Goal: Navigation & Orientation: Go to known website

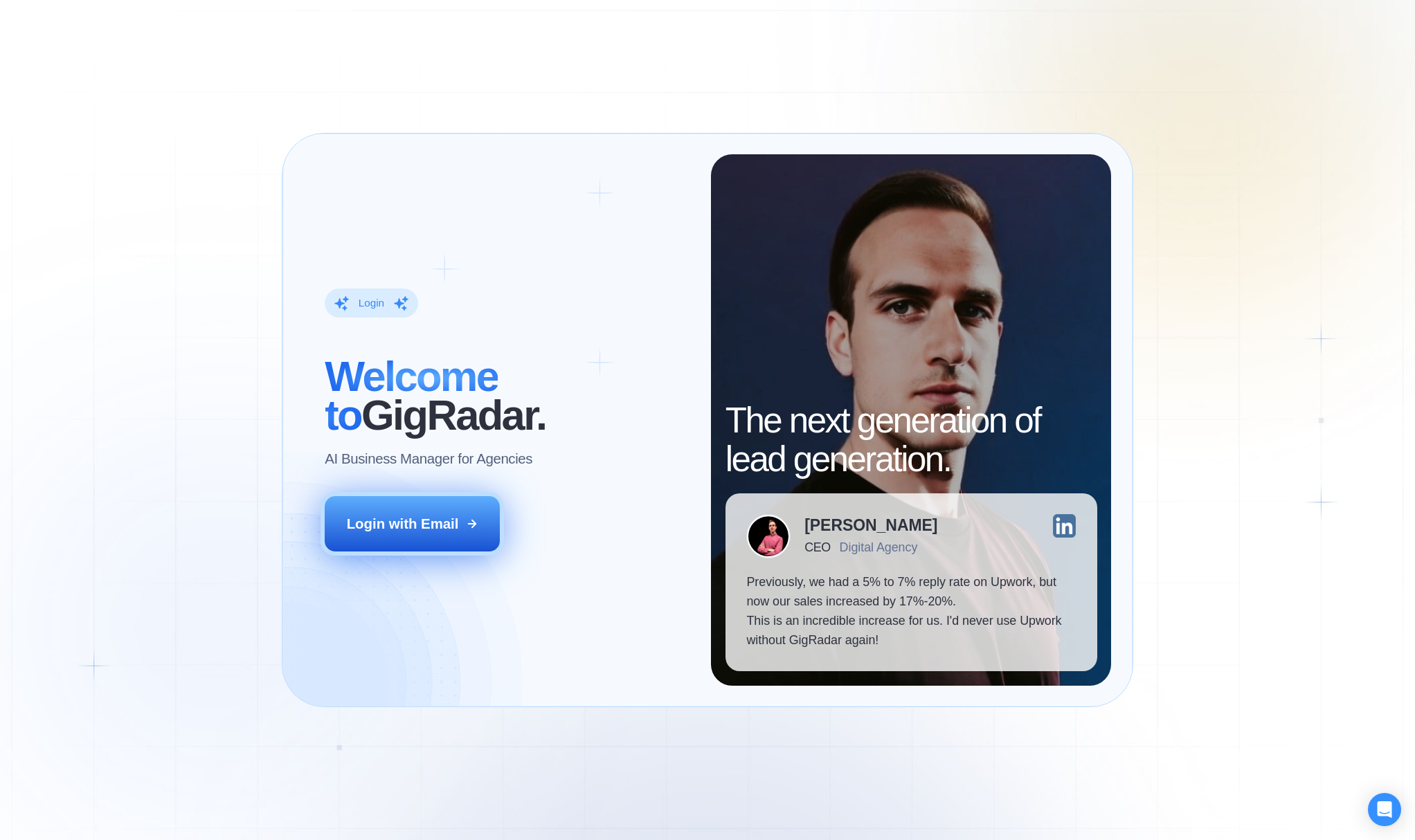
click at [407, 529] on div "Login with Email" at bounding box center [403, 523] width 112 height 20
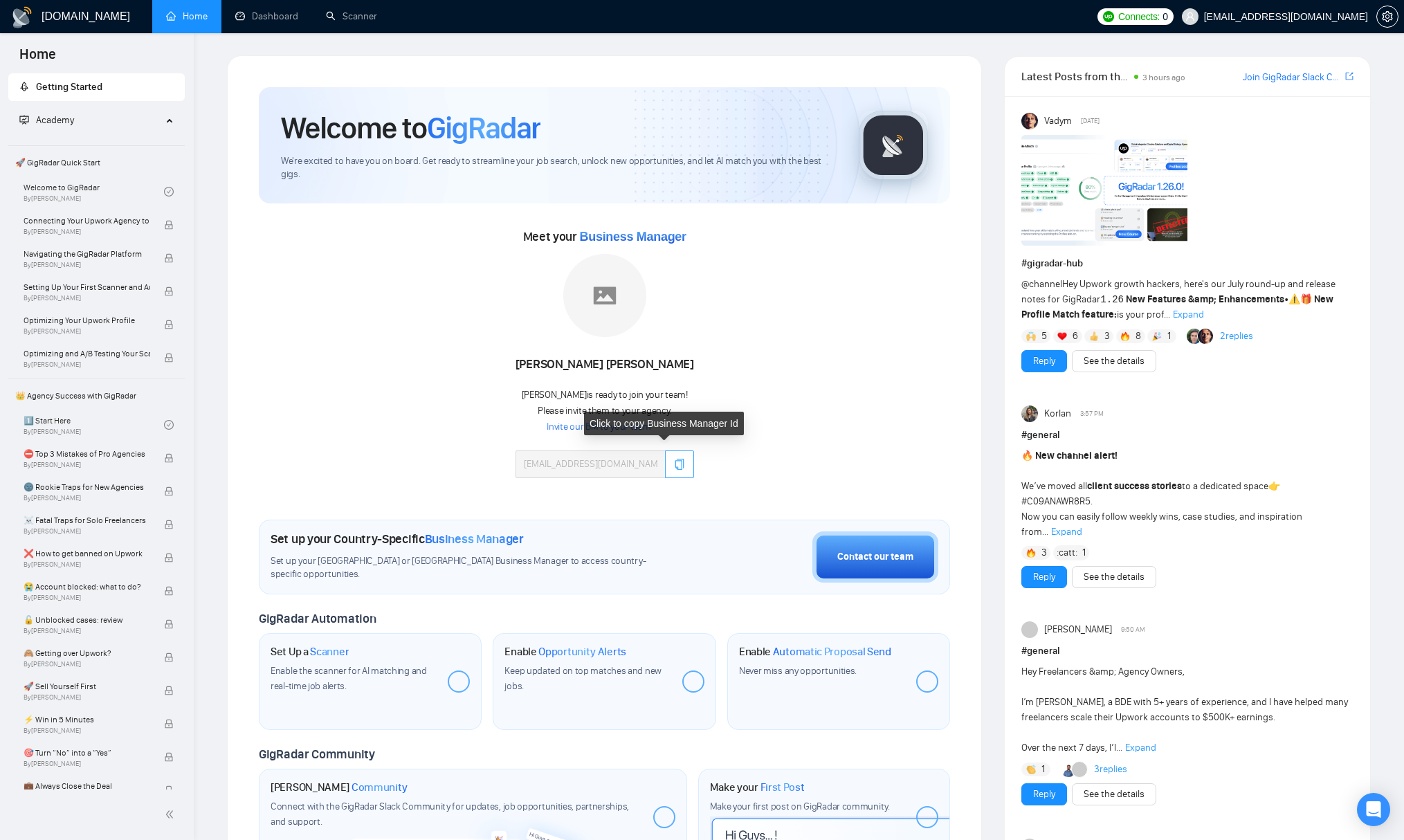
click at [674, 464] on icon "copy" at bounding box center [680, 464] width 11 height 11
